Goal: Information Seeking & Learning: Learn about a topic

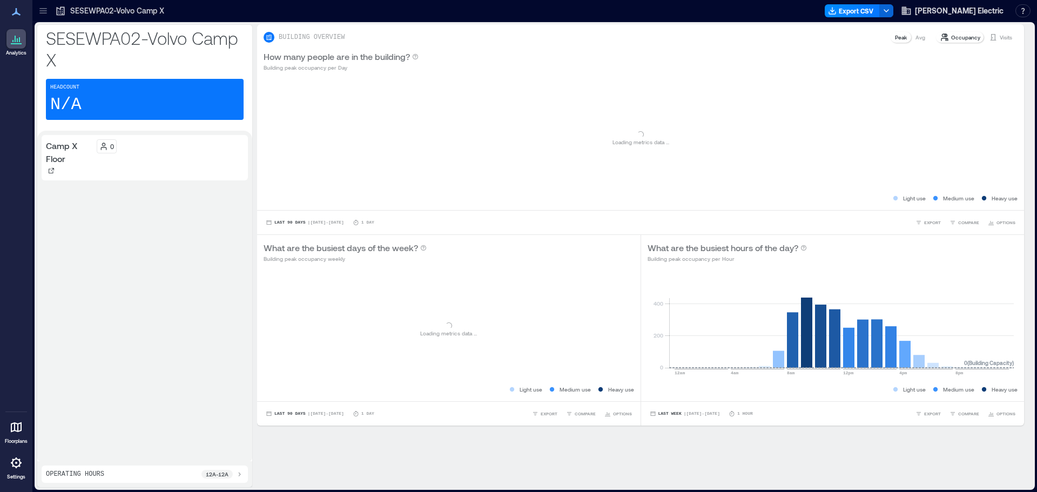
click at [41, 8] on icon at bounding box center [42, 8] width 7 height 1
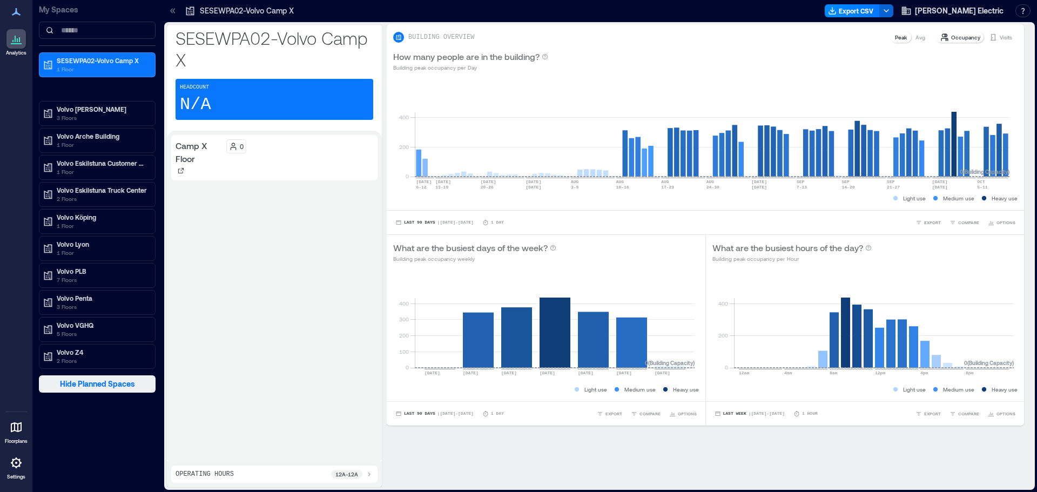
click at [84, 385] on span "Hide Planned Spaces" at bounding box center [97, 383] width 75 height 11
click at [84, 388] on span "Show Planned Spaces" at bounding box center [97, 383] width 78 height 11
click at [84, 388] on span "Hide Planned Spaces" at bounding box center [97, 383] width 75 height 11
click at [84, 388] on span "Show Planned Spaces" at bounding box center [97, 383] width 78 height 11
click at [99, 247] on p "Volvo Lyon" at bounding box center [102, 244] width 91 height 9
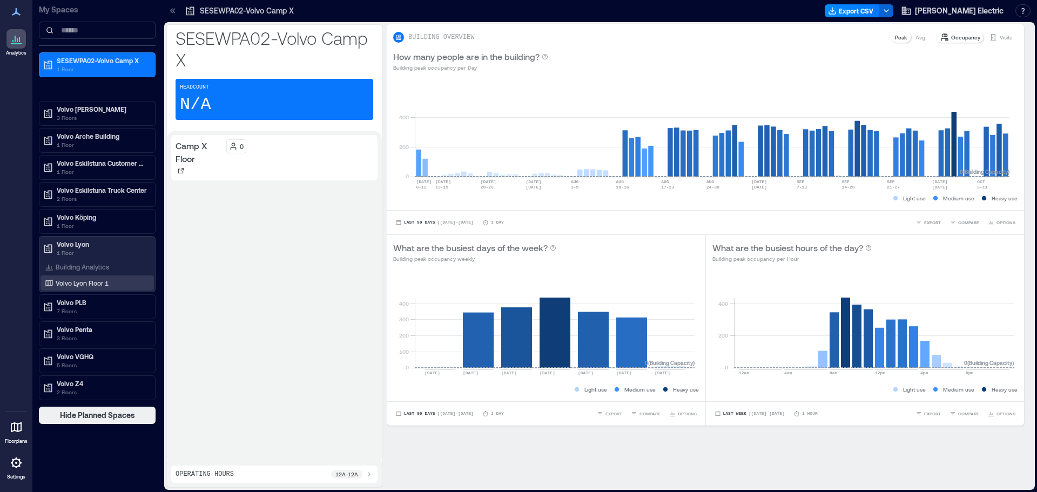
click at [102, 279] on p "Volvo Lyon Floor 1" at bounding box center [82, 283] width 53 height 9
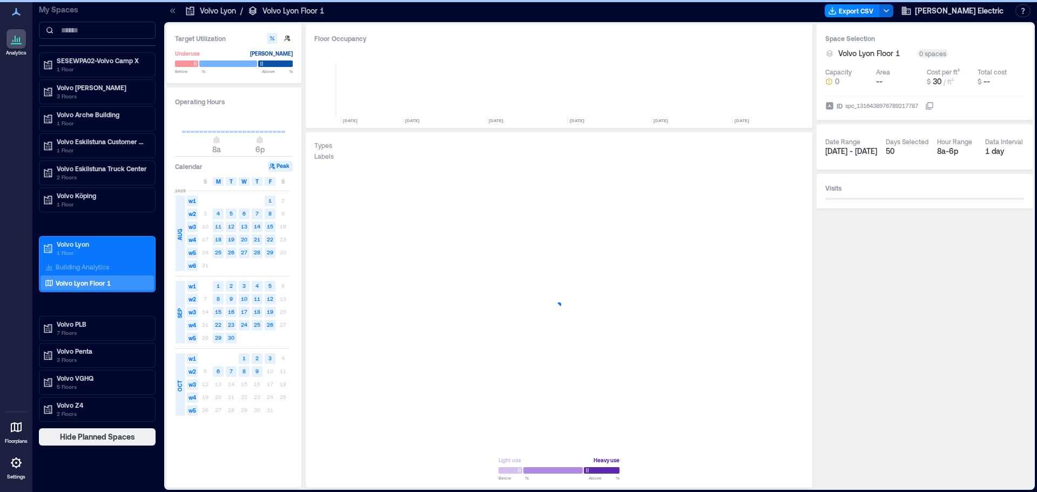
scroll to position [0, 776]
